Goal: Register for event/course

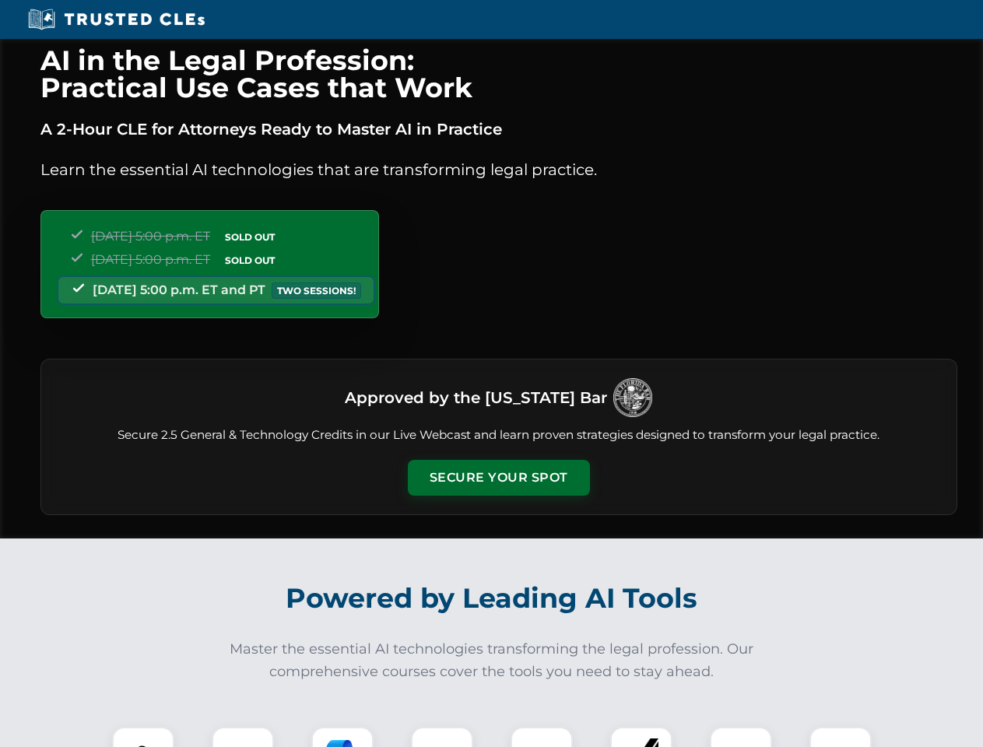
click at [498, 478] on button "Secure Your Spot" at bounding box center [499, 478] width 182 height 36
click at [143, 737] on img at bounding box center [143, 757] width 45 height 45
click at [243, 737] on div at bounding box center [243, 758] width 62 height 62
click at [342, 737] on div at bounding box center [342, 758] width 62 height 62
